Goal: Register for event/course

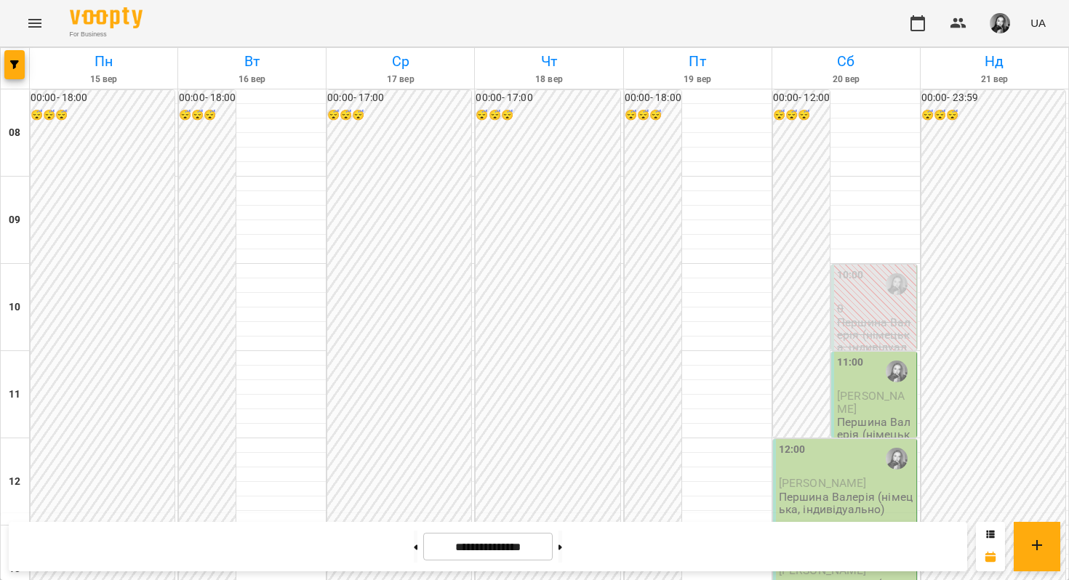
scroll to position [745, 0]
click at [10, 68] on icon "button" at bounding box center [14, 64] width 9 height 9
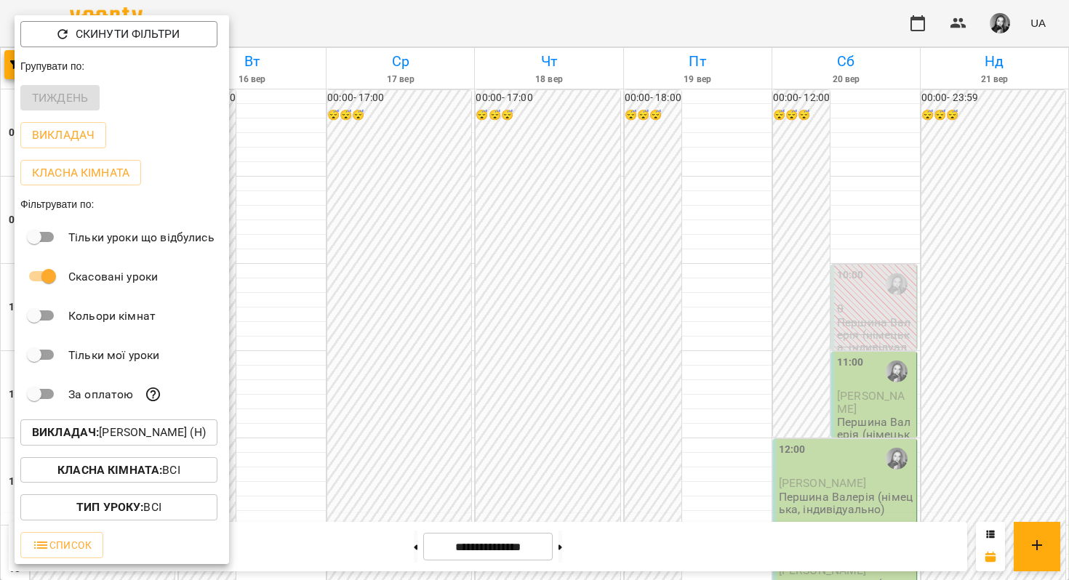
click at [113, 446] on button "Викладач : [PERSON_NAME] (н)" at bounding box center [118, 433] width 197 height 26
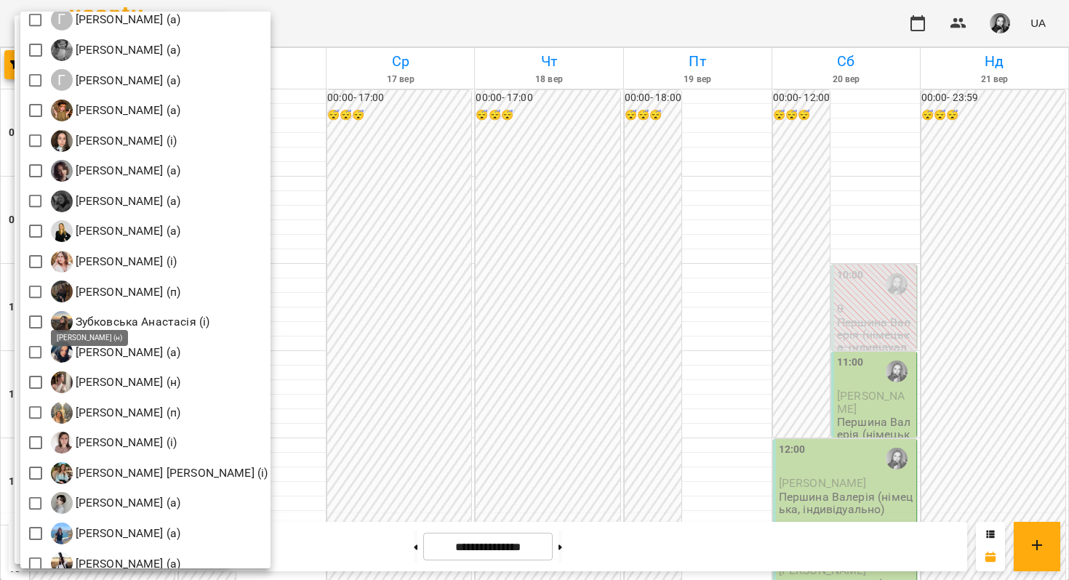
scroll to position [800, 0]
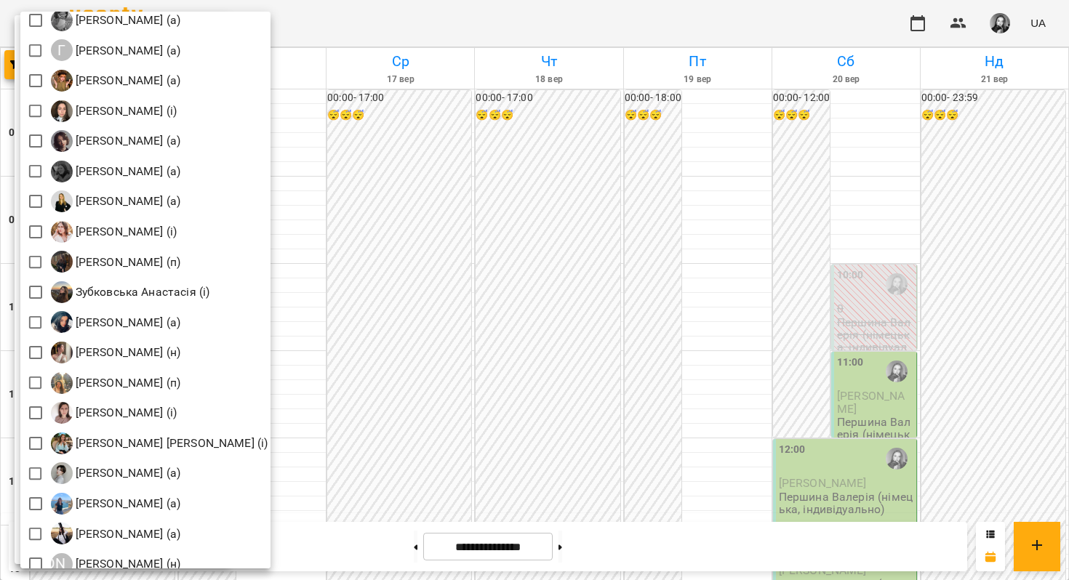
click at [508, 204] on div at bounding box center [534, 290] width 1069 height 580
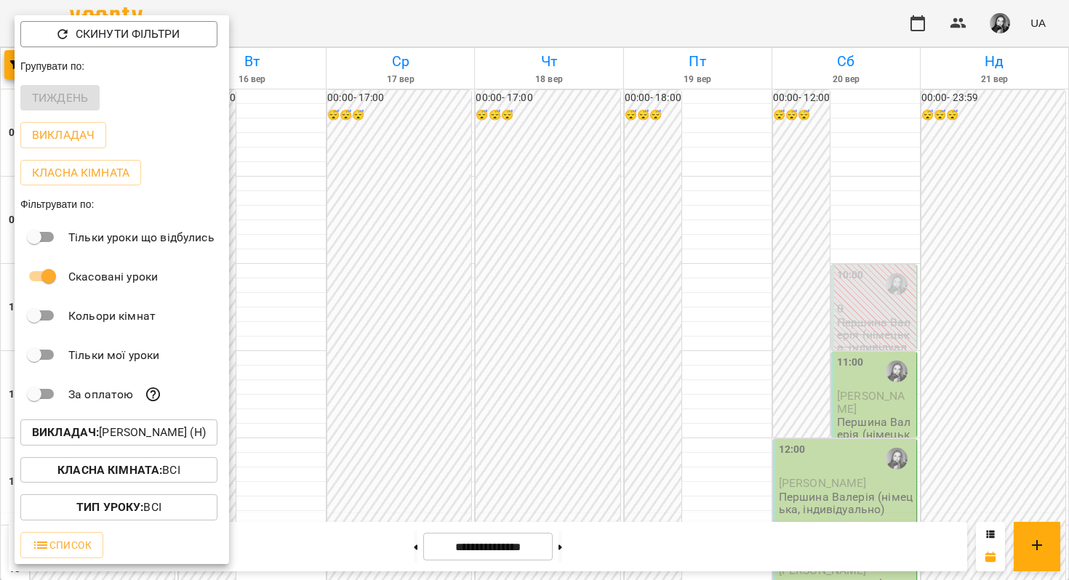
click at [520, 174] on div at bounding box center [534, 290] width 1069 height 580
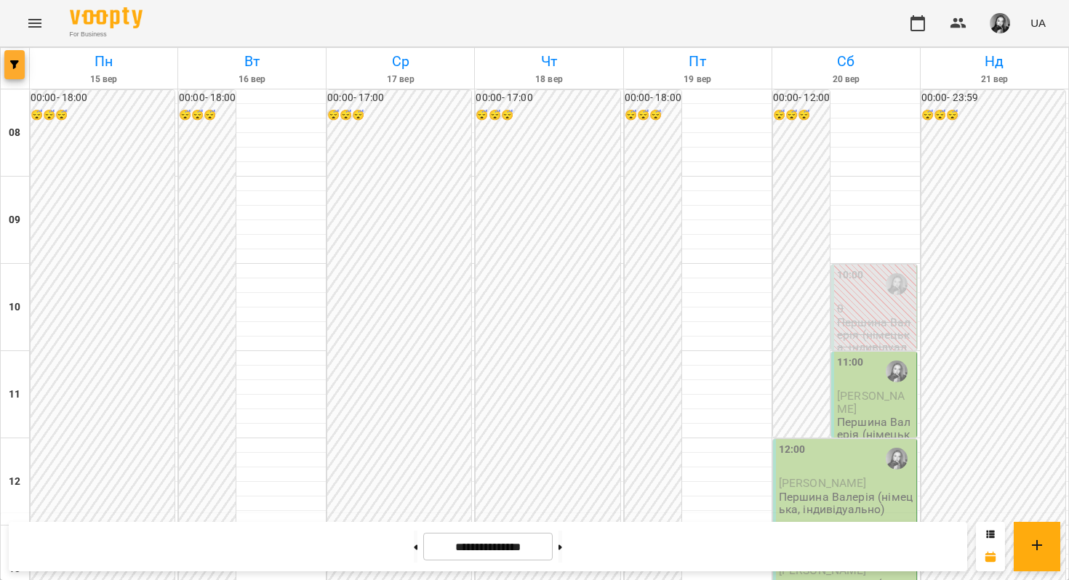
click at [17, 70] on button "button" at bounding box center [14, 64] width 20 height 29
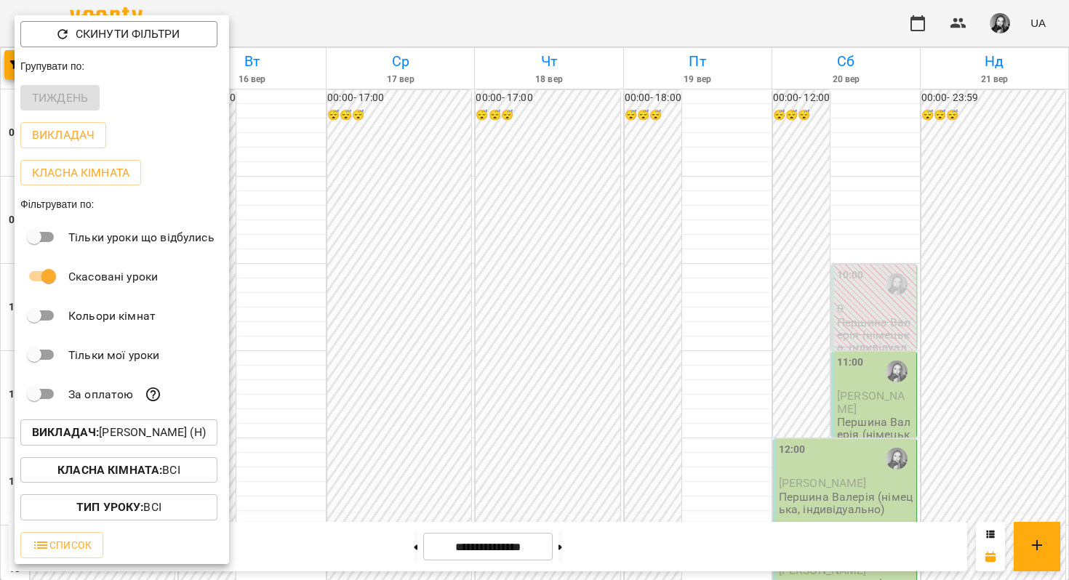
click at [180, 430] on p "Викладач : [PERSON_NAME] (н)" at bounding box center [119, 432] width 174 height 17
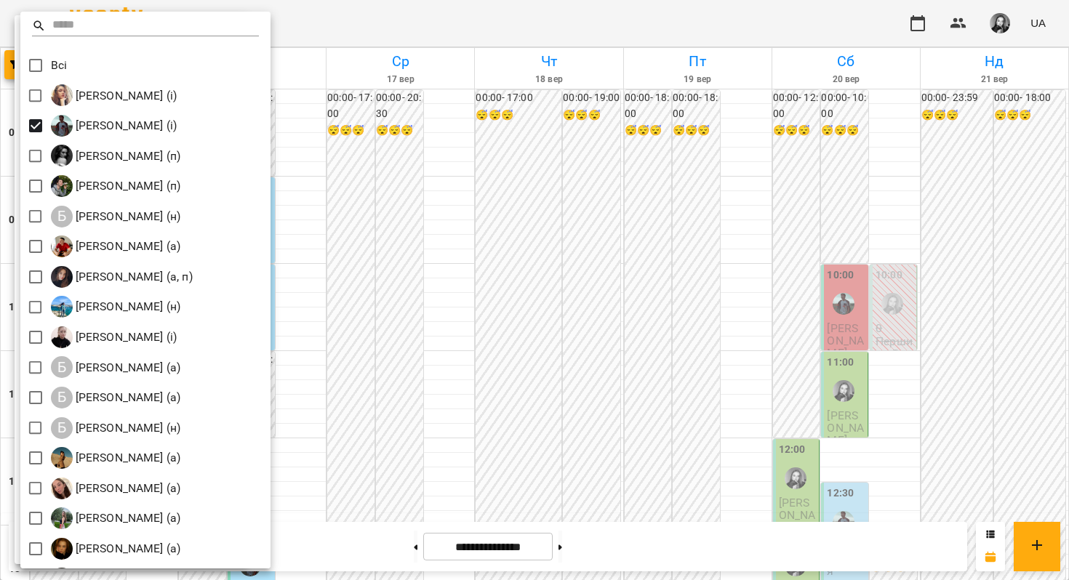
click at [418, 352] on div at bounding box center [534, 290] width 1069 height 580
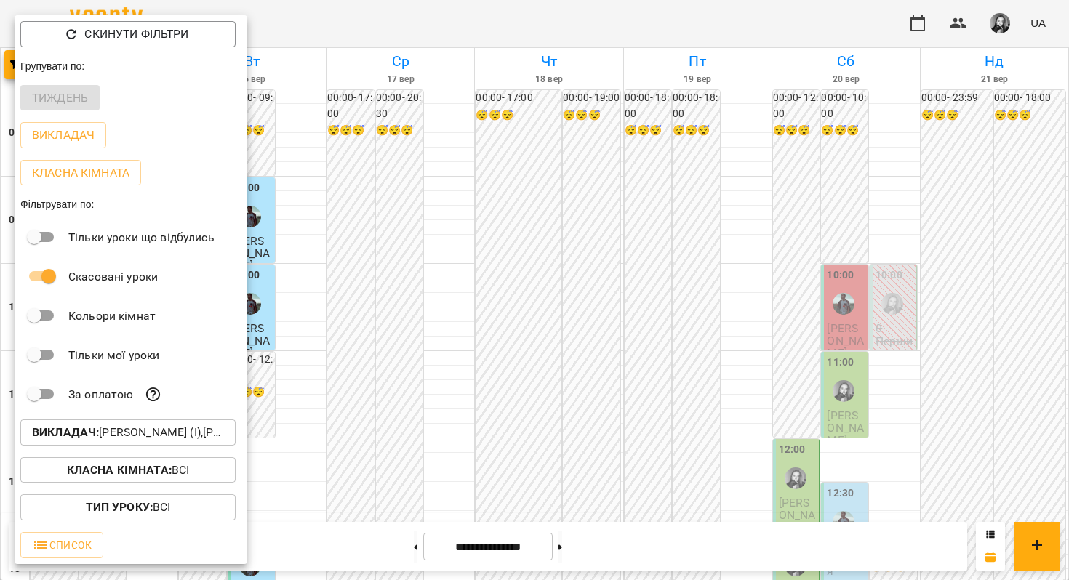
click at [418, 352] on div at bounding box center [534, 290] width 1069 height 580
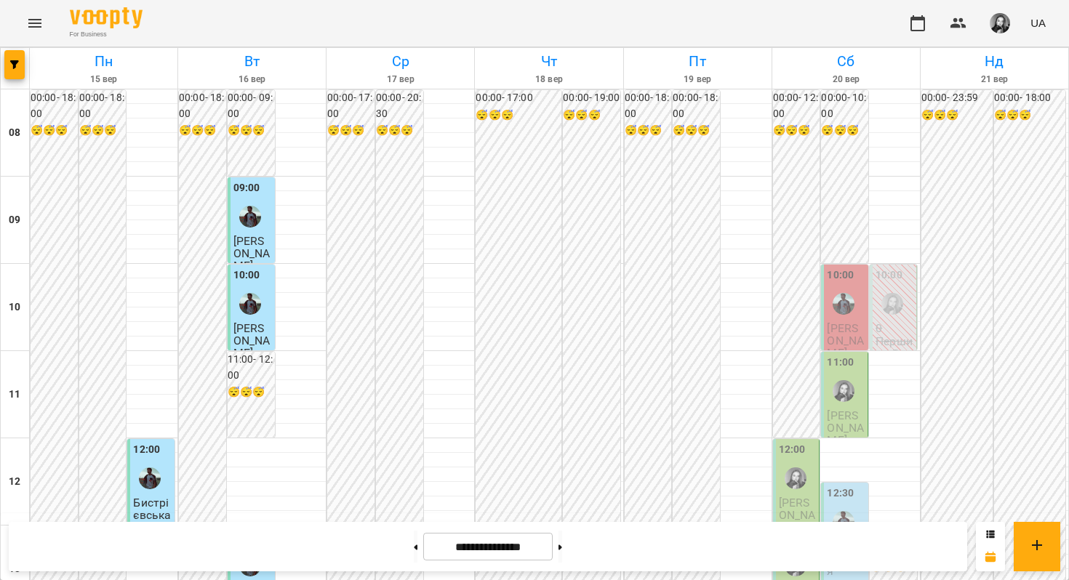
scroll to position [841, 0]
click at [10, 65] on icon "button" at bounding box center [14, 64] width 9 height 9
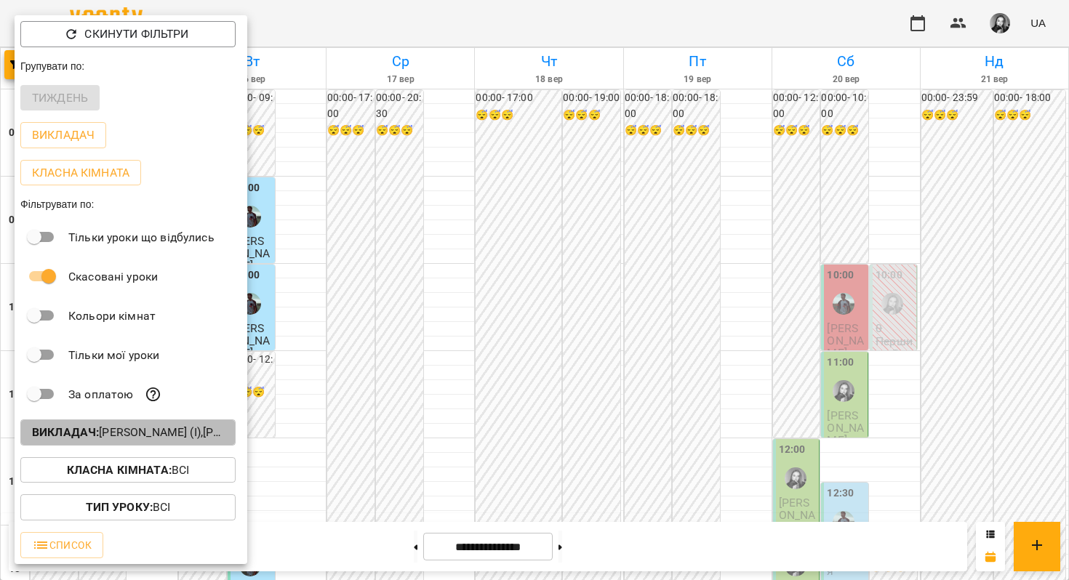
click at [59, 439] on b "Викладач :" at bounding box center [65, 432] width 67 height 14
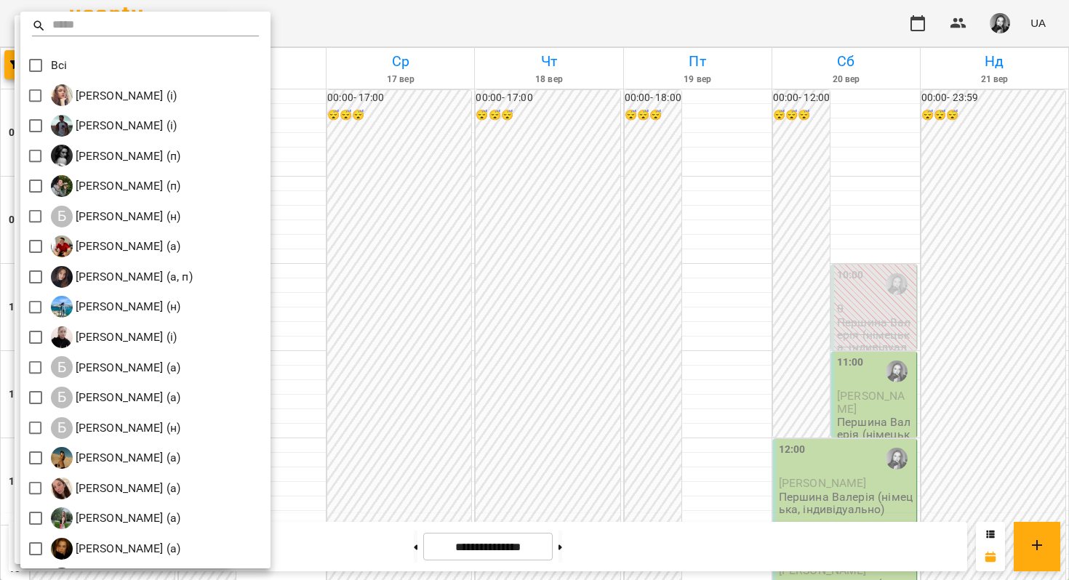
click at [554, 242] on div at bounding box center [534, 290] width 1069 height 580
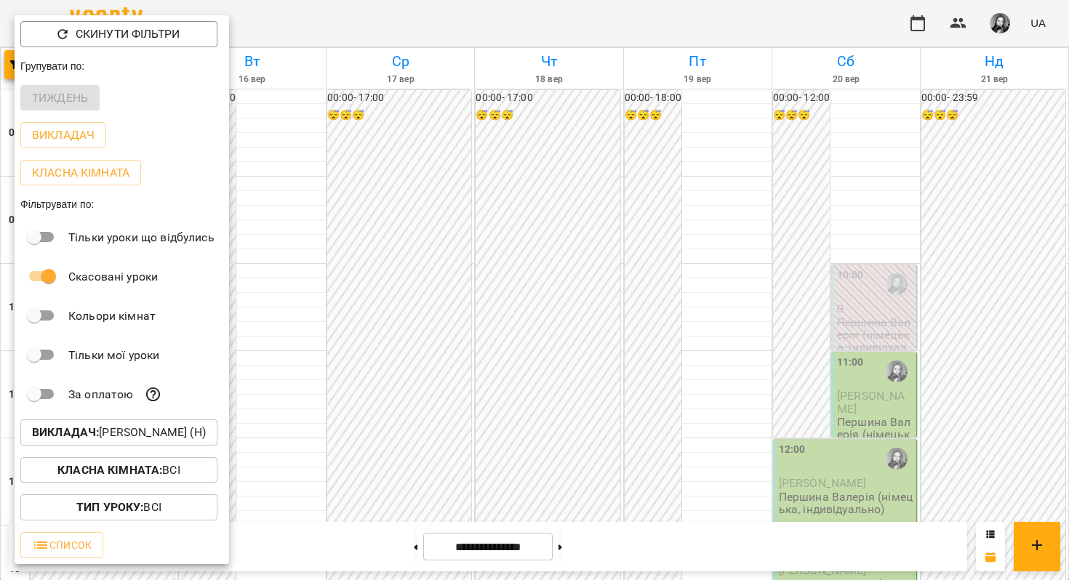
click at [554, 242] on div at bounding box center [534, 290] width 1069 height 580
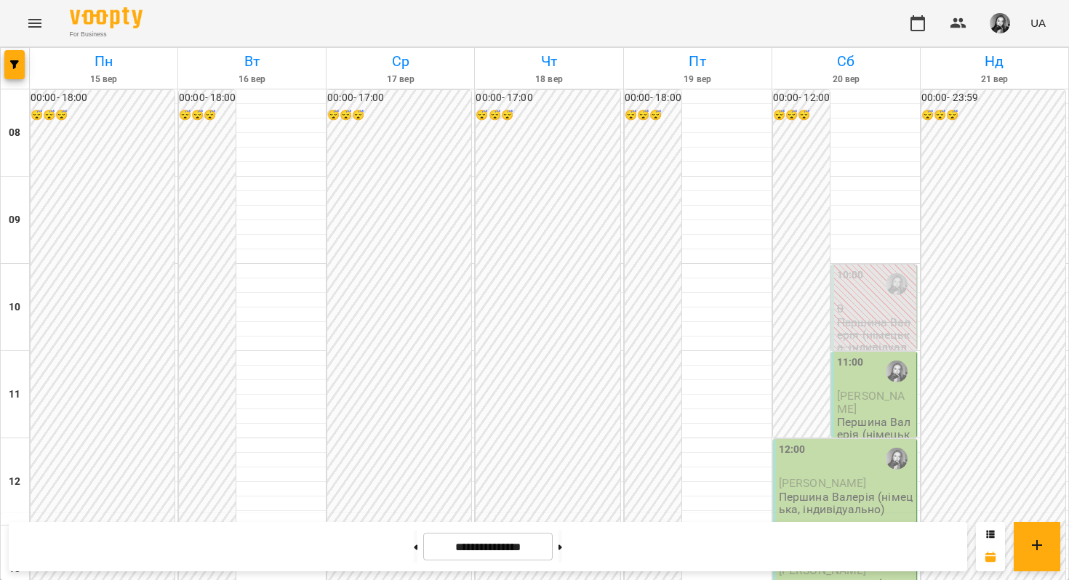
scroll to position [883, 0]
